Goal: Navigation & Orientation: Go to known website

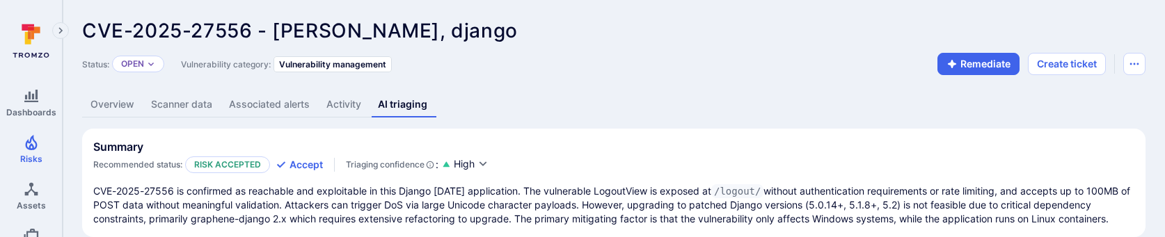
scroll to position [385, 0]
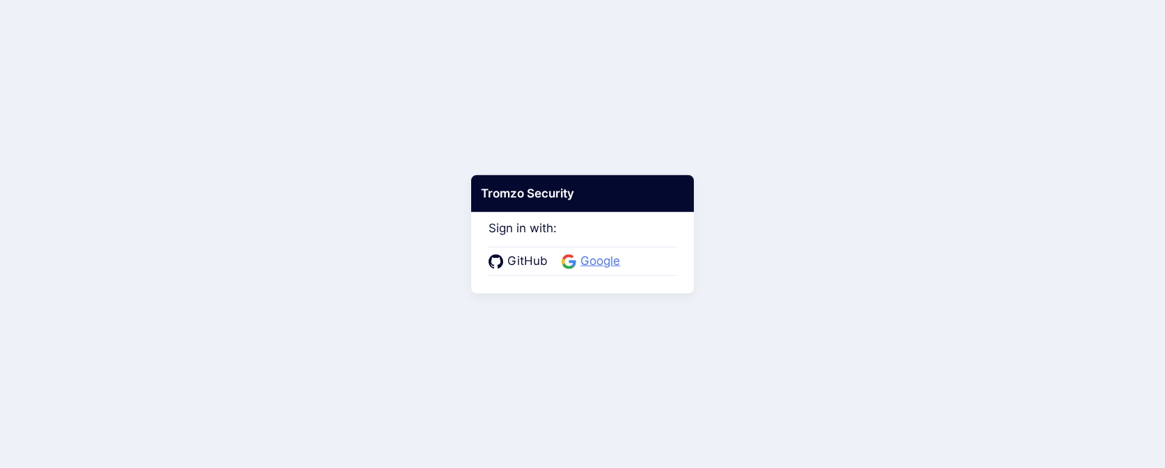
click at [611, 260] on span "Google" at bounding box center [600, 262] width 48 height 18
